Goal: Check status: Check status

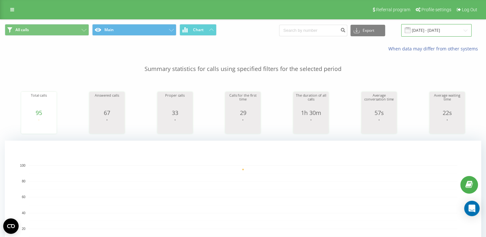
click at [423, 28] on input "[DATE] - [DATE]" at bounding box center [436, 30] width 70 height 13
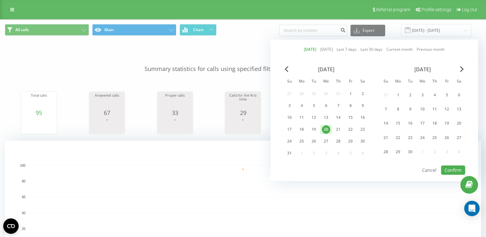
click at [322, 129] on div "20" at bounding box center [326, 129] width 8 height 8
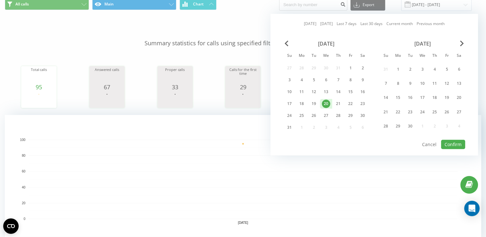
scroll to position [32, 0]
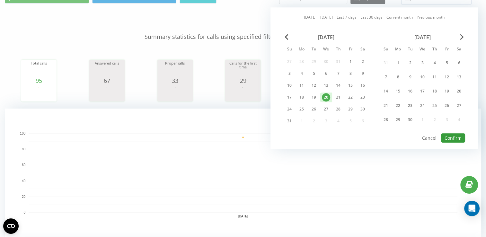
click at [449, 135] on button "Confirm" at bounding box center [453, 137] width 24 height 9
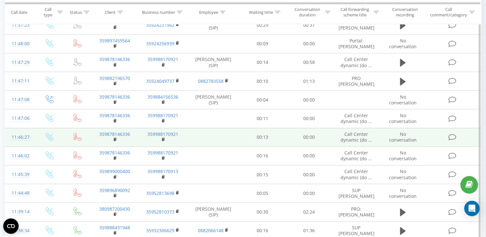
scroll to position [572, 0]
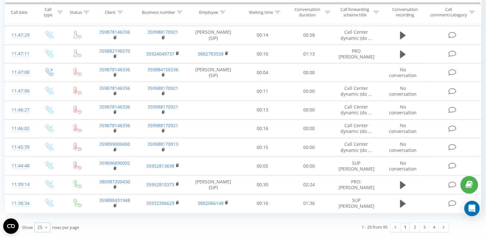
click at [43, 228] on icon at bounding box center [46, 227] width 10 height 13
click at [43, 220] on span "100" at bounding box center [41, 218] width 8 height 6
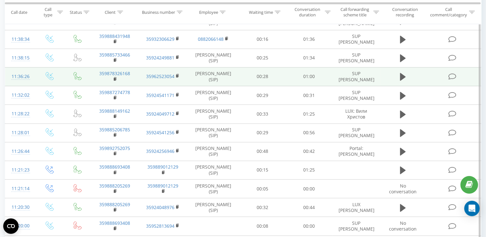
scroll to position [669, 0]
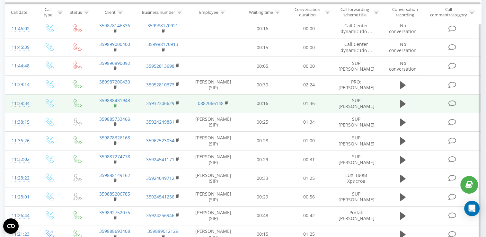
click at [114, 107] on rect at bounding box center [115, 105] width 2 height 3
click at [401, 107] on icon at bounding box center [403, 104] width 6 height 8
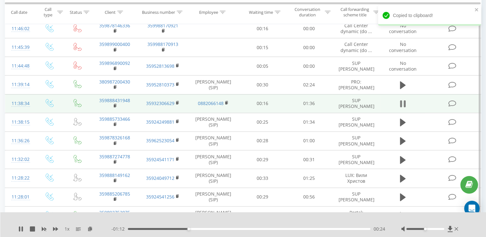
click at [403, 106] on icon at bounding box center [403, 103] width 6 height 9
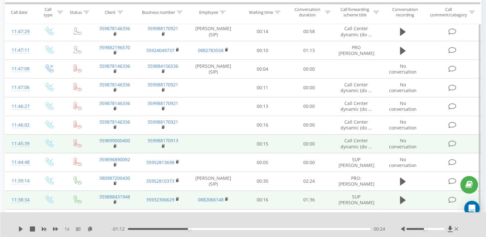
scroll to position [540, 0]
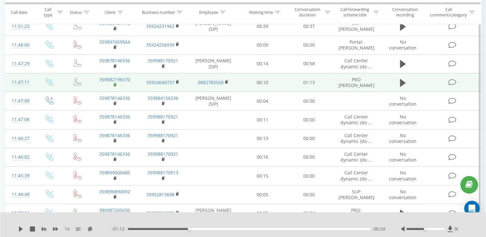
click at [114, 86] on rect at bounding box center [115, 84] width 2 height 3
click at [404, 86] on icon at bounding box center [403, 83] width 6 height 8
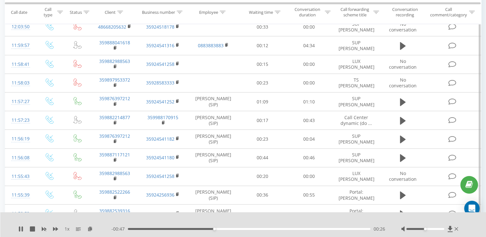
scroll to position [283, 0]
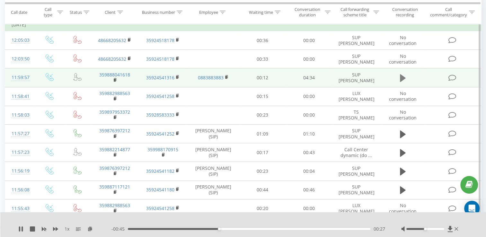
click at [402, 76] on icon at bounding box center [403, 78] width 6 height 8
click at [115, 80] on rect at bounding box center [115, 80] width 2 height 3
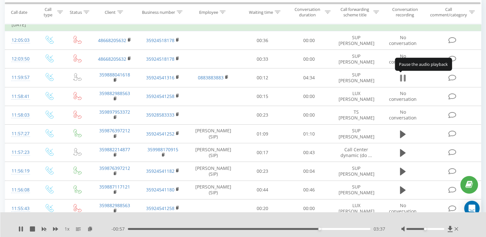
click at [403, 78] on icon at bounding box center [404, 77] width 2 height 7
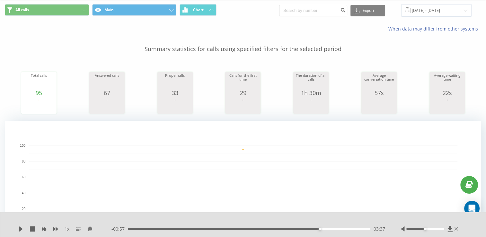
scroll to position [0, 0]
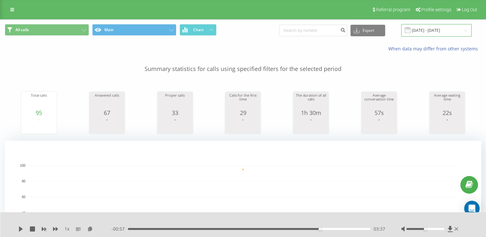
click at [413, 30] on input "[DATE] - [DATE]" at bounding box center [436, 30] width 70 height 13
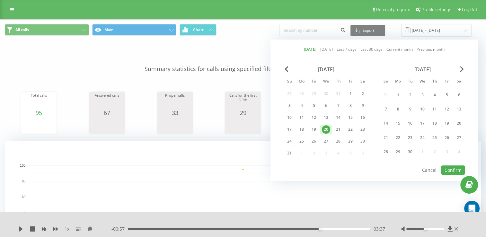
click at [322, 127] on div "20" at bounding box center [326, 129] width 8 height 8
click at [449, 168] on button "Confirm" at bounding box center [453, 169] width 24 height 9
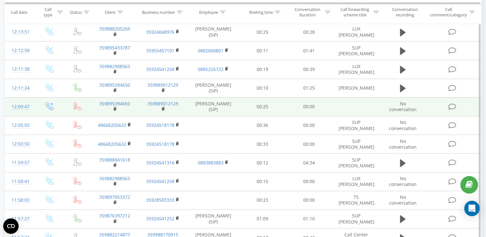
scroll to position [353, 0]
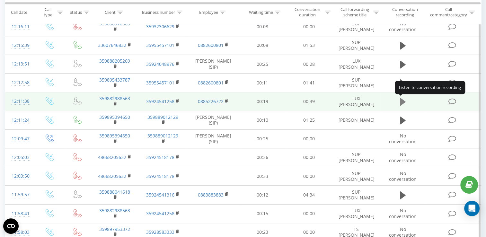
click at [403, 102] on icon at bounding box center [403, 102] width 6 height 8
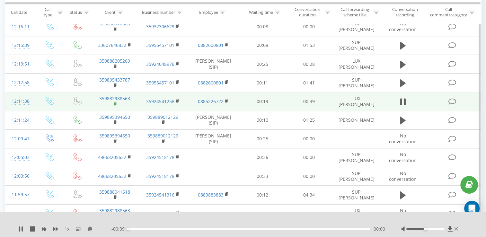
click at [115, 103] on rect at bounding box center [115, 103] width 2 height 3
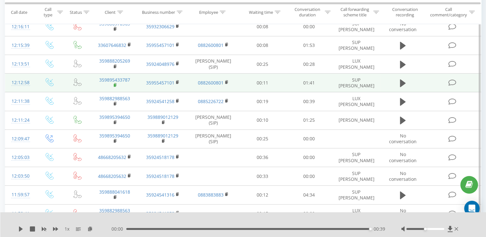
click at [114, 84] on rect at bounding box center [115, 85] width 2 height 3
click at [395, 83] on td at bounding box center [402, 82] width 45 height 19
click at [401, 82] on icon at bounding box center [403, 83] width 6 height 8
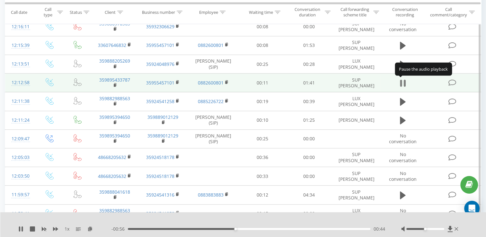
click at [402, 84] on icon at bounding box center [403, 83] width 6 height 9
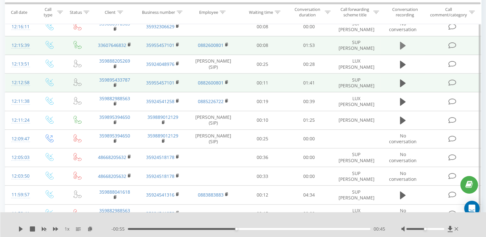
click at [402, 47] on icon at bounding box center [403, 46] width 6 height 8
click at [128, 46] on rect at bounding box center [129, 44] width 2 height 3
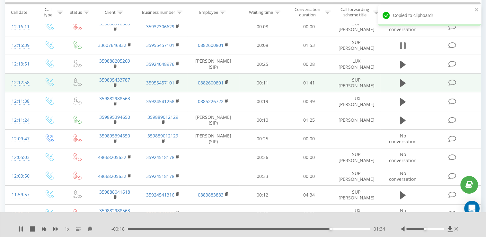
click at [404, 49] on icon at bounding box center [404, 45] width 2 height 7
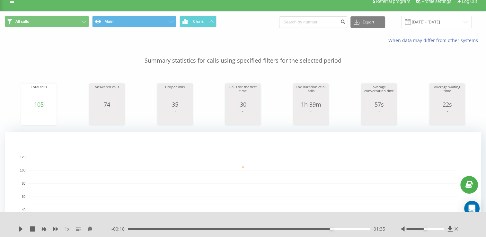
scroll to position [0, 0]
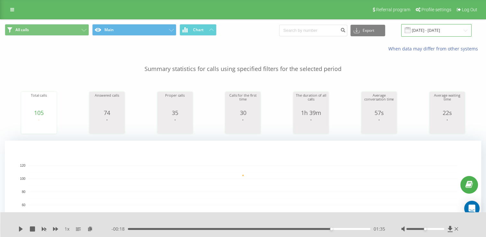
click at [425, 30] on input "[DATE] - [DATE]" at bounding box center [436, 30] width 70 height 13
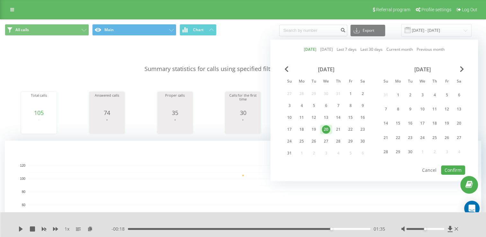
click at [323, 128] on div "20" at bounding box center [326, 129] width 8 height 8
click at [445, 168] on button "Confirm" at bounding box center [453, 169] width 24 height 9
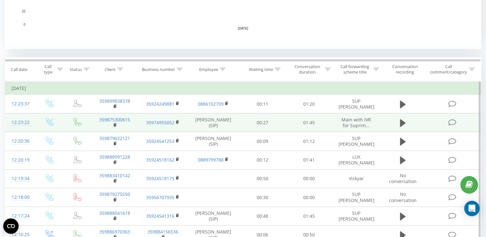
scroll to position [225, 0]
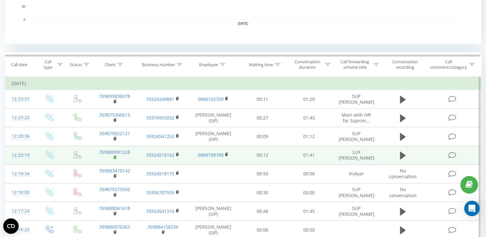
click at [115, 158] on rect at bounding box center [115, 157] width 2 height 3
click at [402, 158] on icon at bounding box center [403, 155] width 6 height 8
